Goal: Obtain resource: Obtain resource

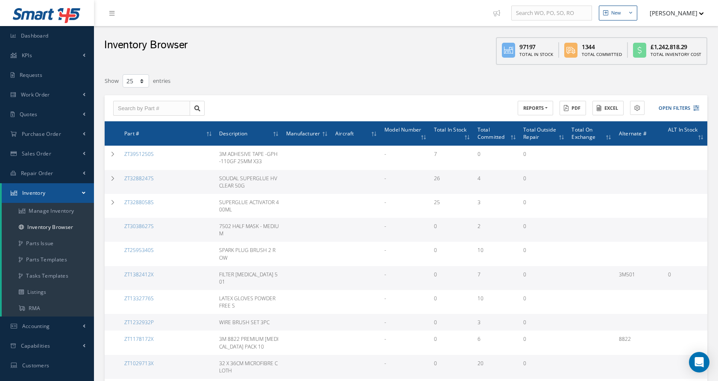
select select "25"
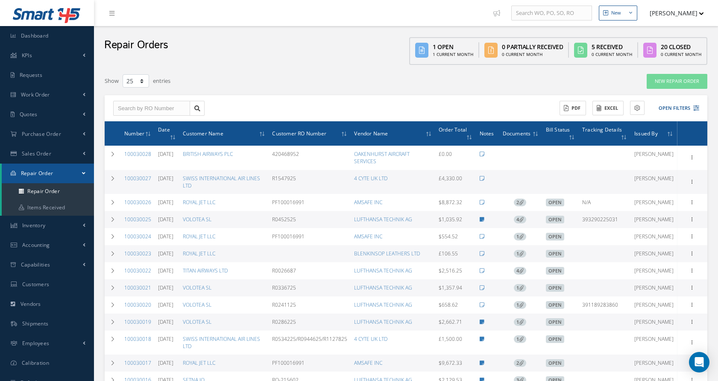
select select "25"
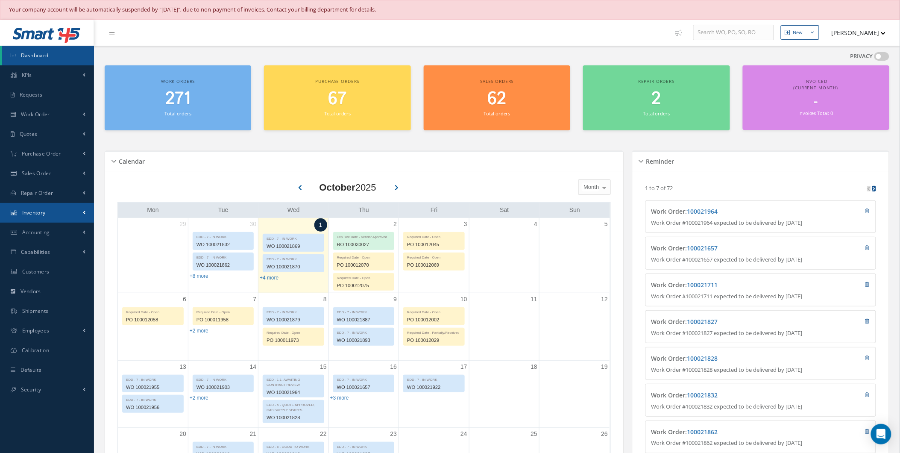
click at [66, 210] on link "Inventory" at bounding box center [47, 213] width 94 height 20
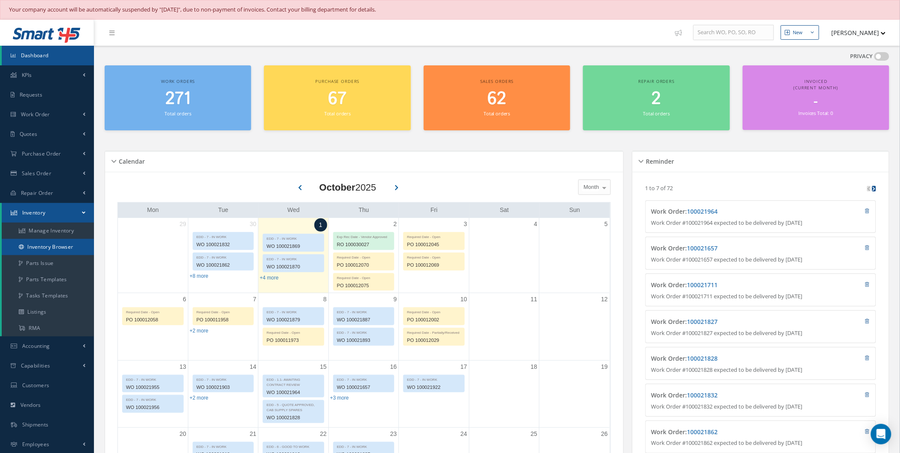
click at [68, 247] on link "Inventory Browser" at bounding box center [48, 247] width 92 height 16
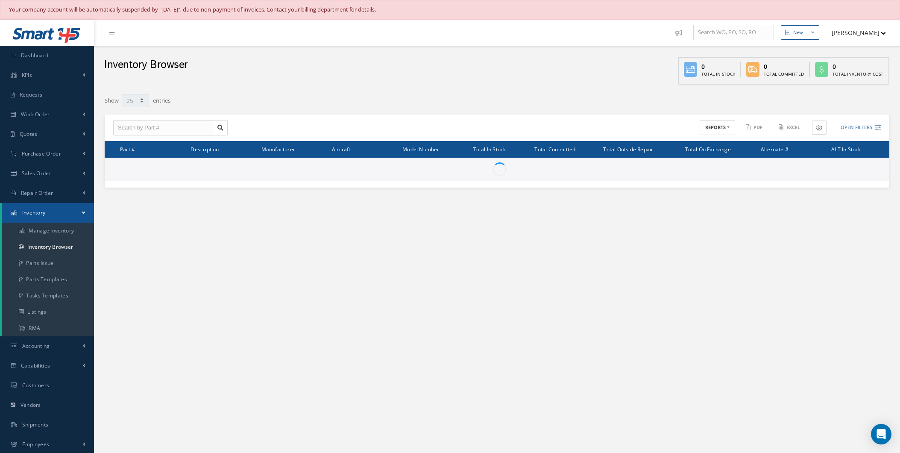
select select "25"
click at [714, 134] on button "REPORTS" at bounding box center [717, 127] width 35 height 15
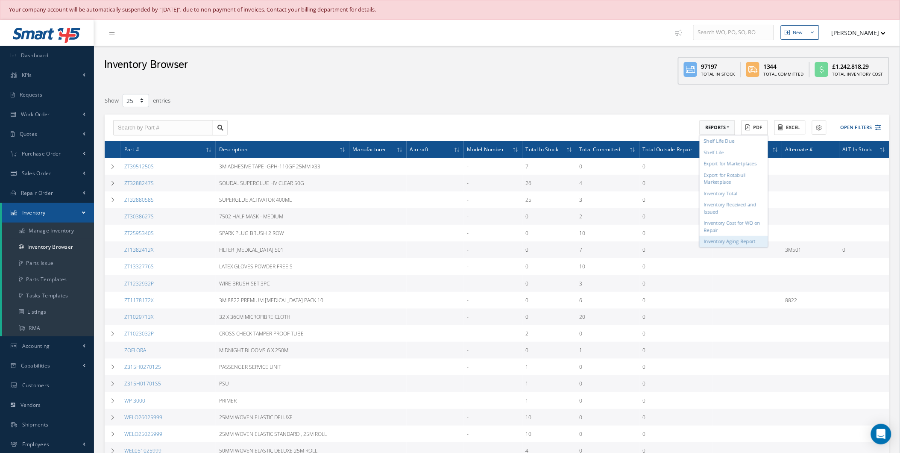
click at [739, 244] on link "Inventory Aging Report" at bounding box center [734, 242] width 68 height 12
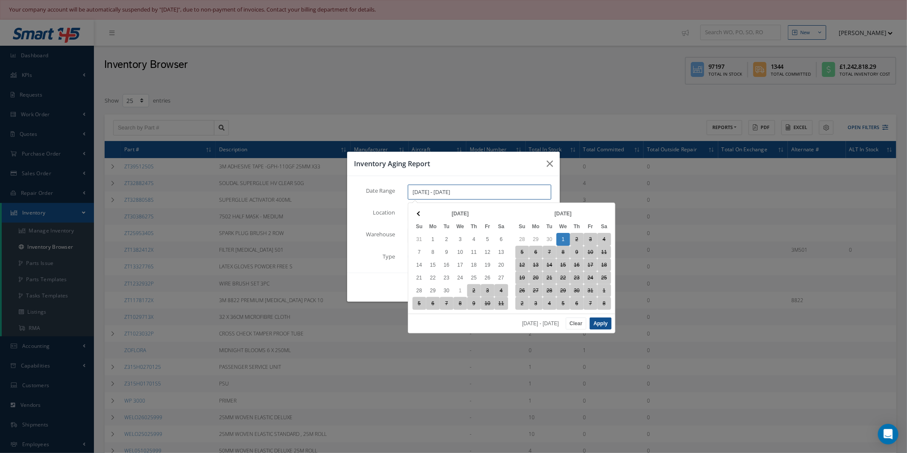
click at [436, 188] on input "[DATE] - [DATE]" at bounding box center [479, 191] width 143 height 15
drag, startPoint x: 443, startPoint y: 189, endPoint x: 372, endPoint y: 195, distance: 71.6
click at [372, 195] on div "Date Range 10/01/2025 - 10/01/2025" at bounding box center [453, 195] width 208 height 22
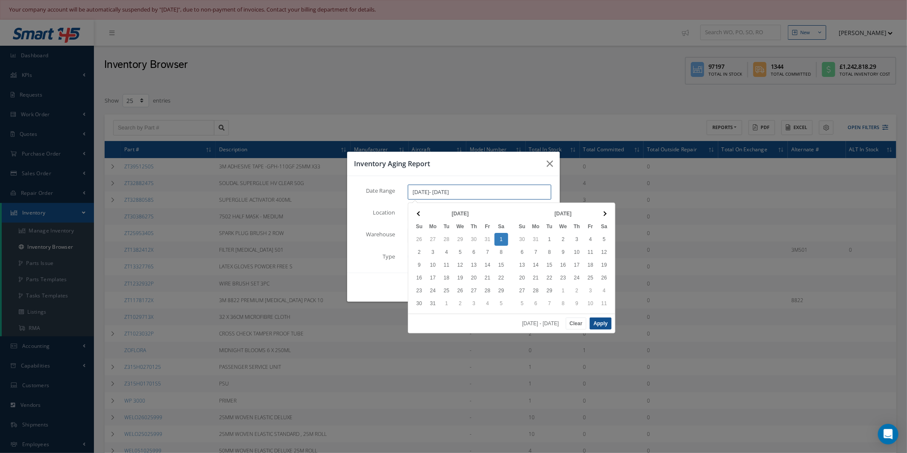
click at [448, 191] on input "01/01/2000- 10/01/2025" at bounding box center [479, 191] width 143 height 15
click at [606, 319] on button "Apply" at bounding box center [601, 323] width 22 height 12
drag, startPoint x: 509, startPoint y: 188, endPoint x: 447, endPoint y: 191, distance: 62.0
click at [447, 191] on input "01/01/2000 - 01/01/2000" at bounding box center [479, 191] width 143 height 15
click at [453, 188] on input "01/01/2000 - 01/01/2000" at bounding box center [479, 191] width 143 height 15
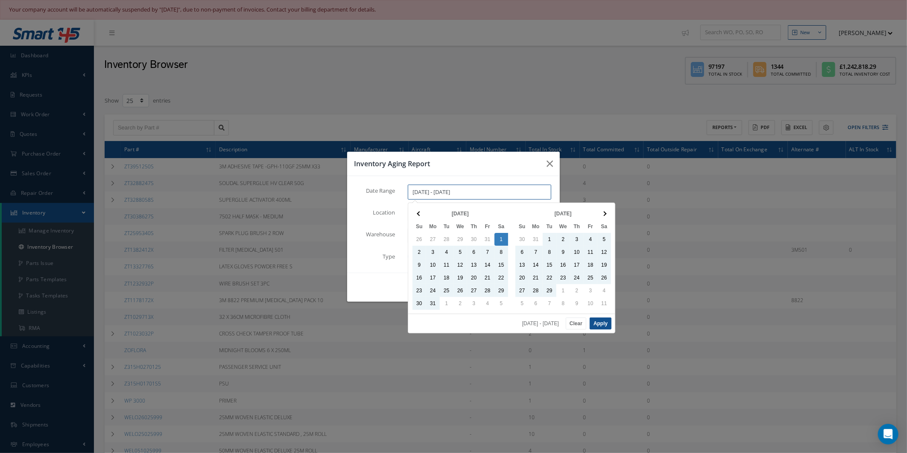
click at [475, 194] on input "01/01/2000 - 09/30/2000" at bounding box center [479, 191] width 143 height 15
type input "01/01/2000 - 09/30/2025"
click at [607, 325] on button "Apply" at bounding box center [601, 323] width 22 height 12
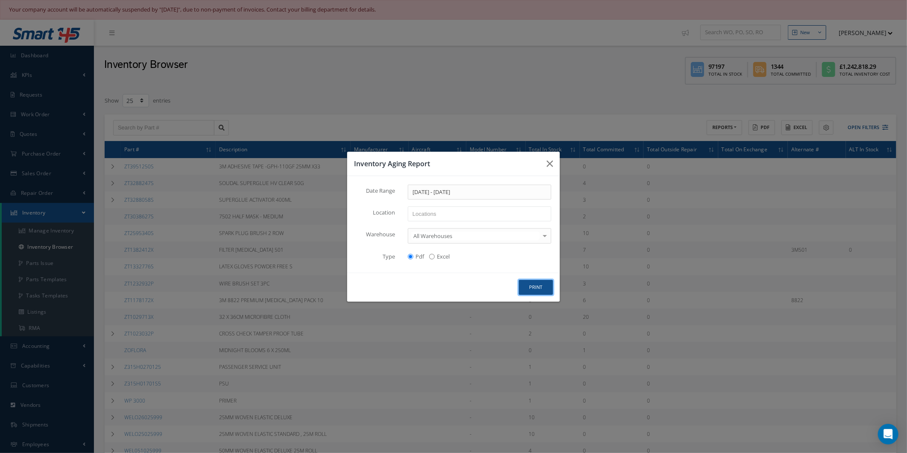
click at [534, 287] on button "print" at bounding box center [536, 287] width 34 height 15
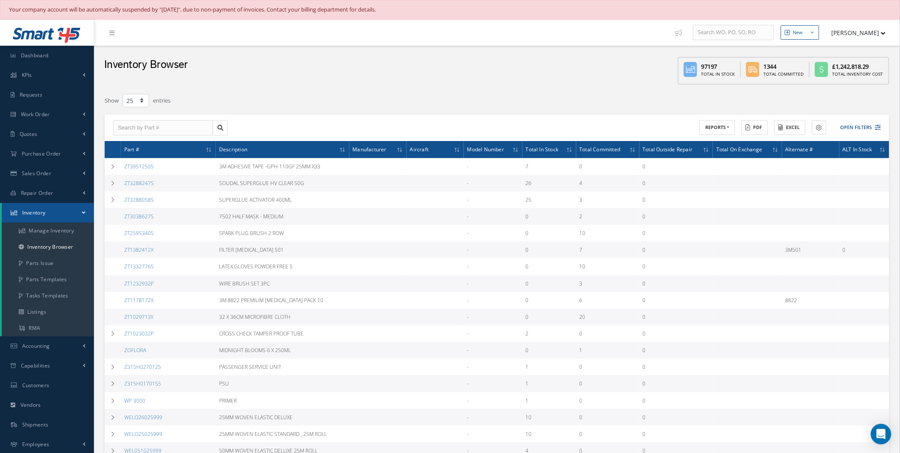
drag, startPoint x: 852, startPoint y: 40, endPoint x: 853, endPoint y: 35, distance: 4.8
click at [852, 36] on button "[PERSON_NAME]" at bounding box center [854, 32] width 62 height 17
click at [855, 43] on link "Administration" at bounding box center [851, 48] width 68 height 15
click at [871, 41] on ul "New New Work Order New Purchase Order New Customer Quote New Sales Order New Re…" at bounding box center [788, 33] width 235 height 26
click at [872, 39] on button "[PERSON_NAME]" at bounding box center [854, 32] width 62 height 17
